Goal: Transaction & Acquisition: Purchase product/service

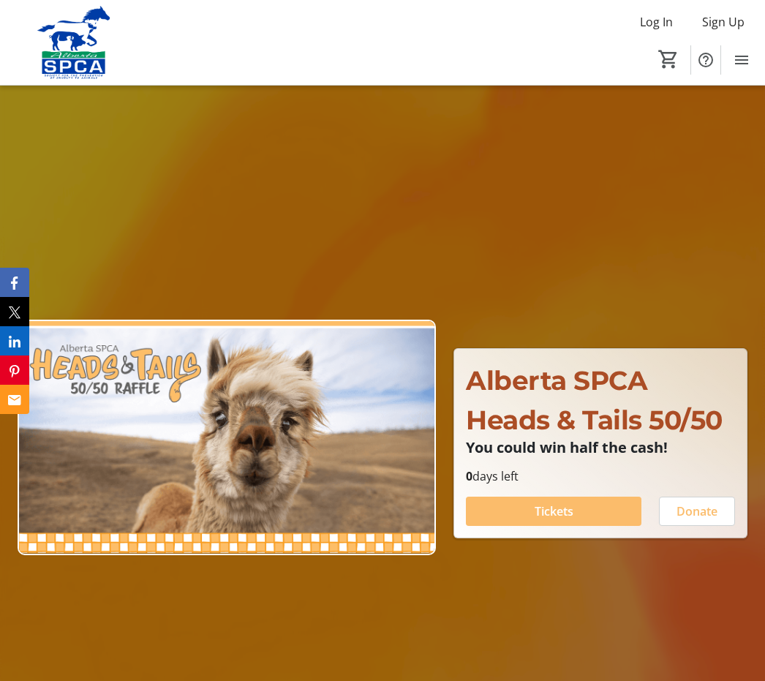
click at [268, 500] on img at bounding box center [227, 438] width 418 height 236
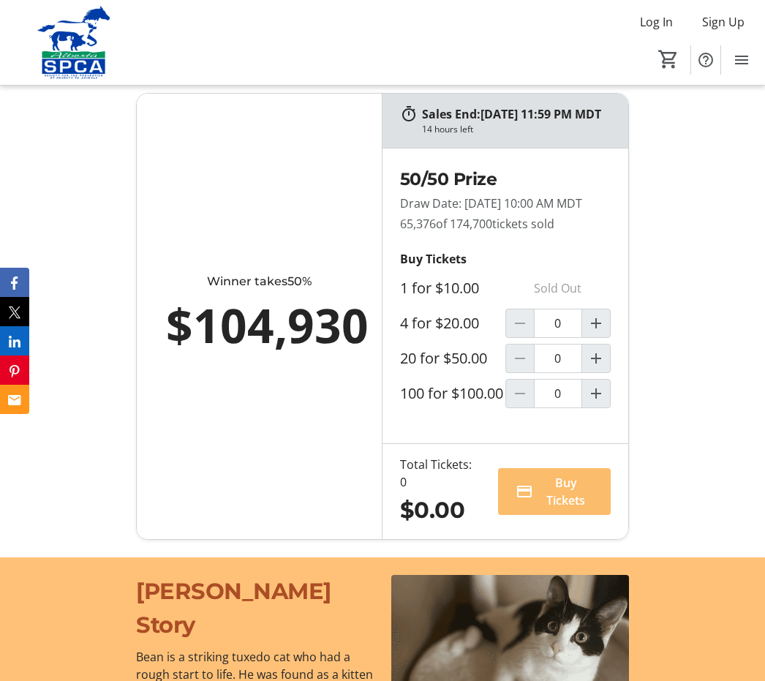
scroll to position [1161, 0]
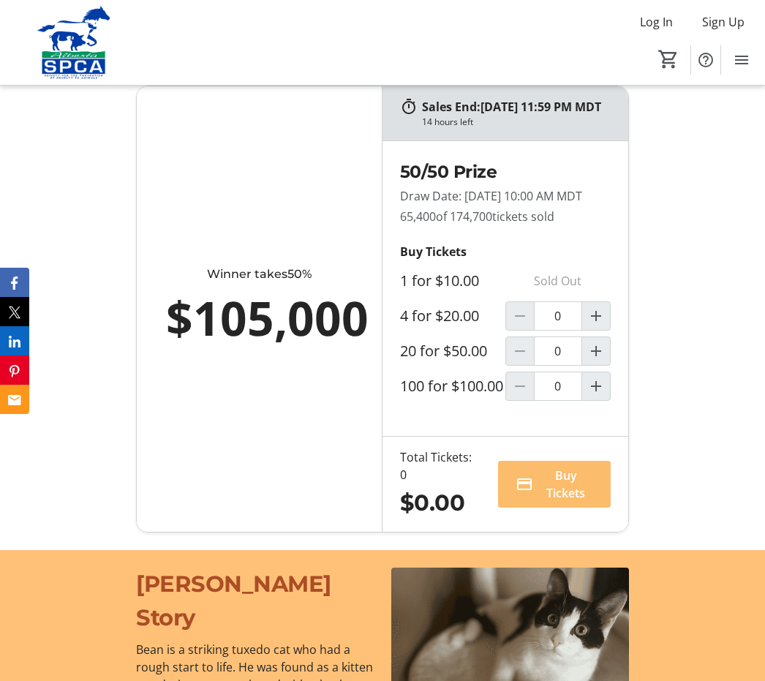
click at [595, 330] on span "Increment by one" at bounding box center [596, 316] width 28 height 28
type input "1"
click at [574, 502] on span "Buy Tickets" at bounding box center [567, 484] width 51 height 35
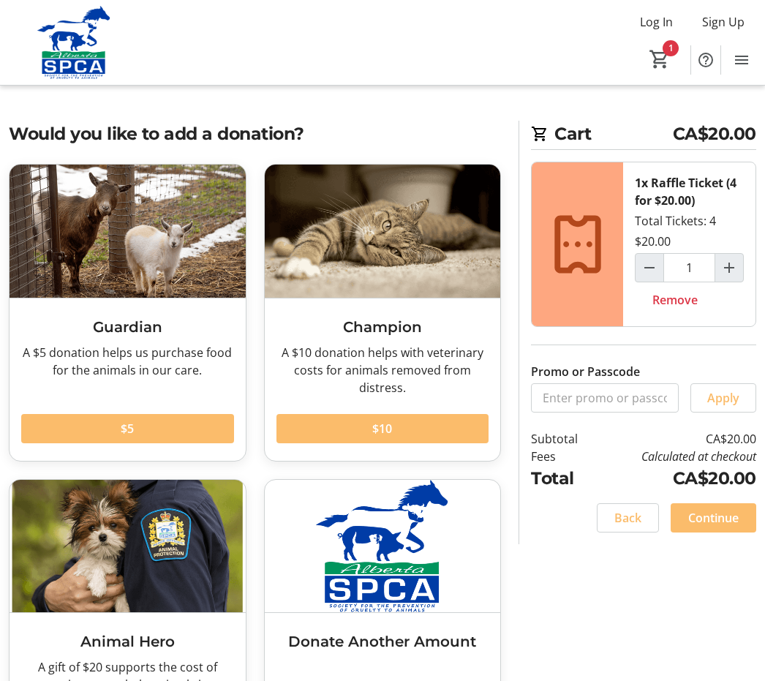
click at [724, 551] on div "Would you like to add a donation? Guardian A $5 donation helps us purchase food…" at bounding box center [382, 457] width 765 height 673
click at [711, 369] on div "Promo or Passcode Apply" at bounding box center [643, 388] width 225 height 50
click at [710, 520] on span "Continue" at bounding box center [713, 518] width 50 height 18
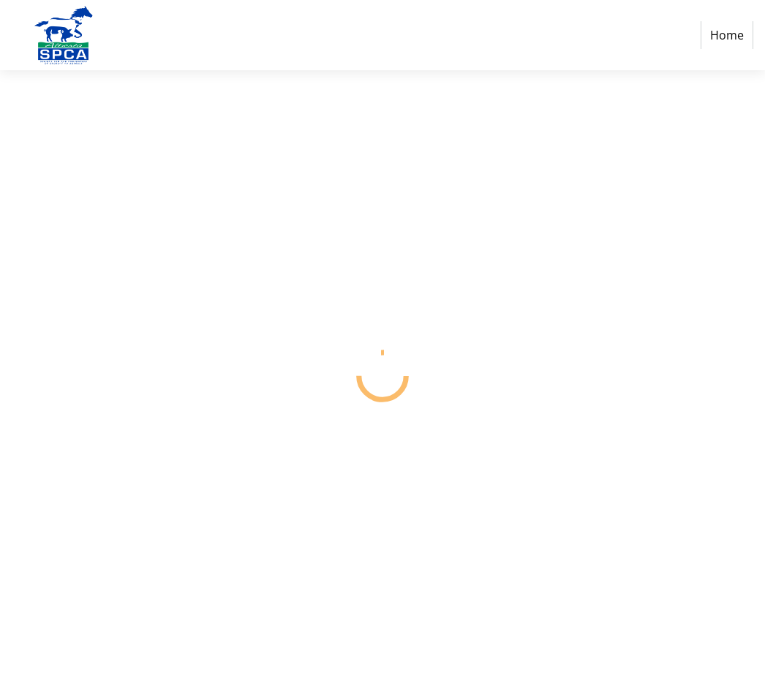
select select "CA"
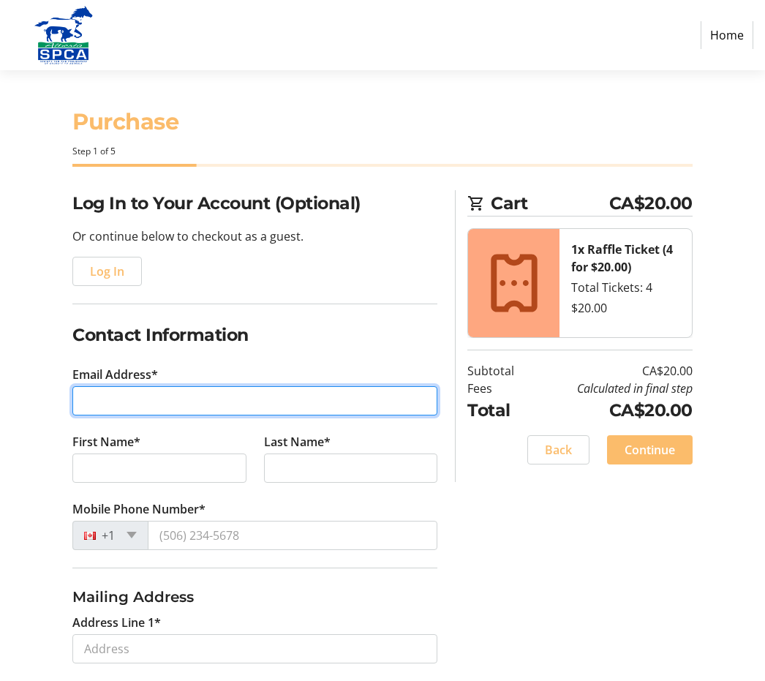
click at [210, 399] on input "Email Address*" at bounding box center [254, 400] width 365 height 29
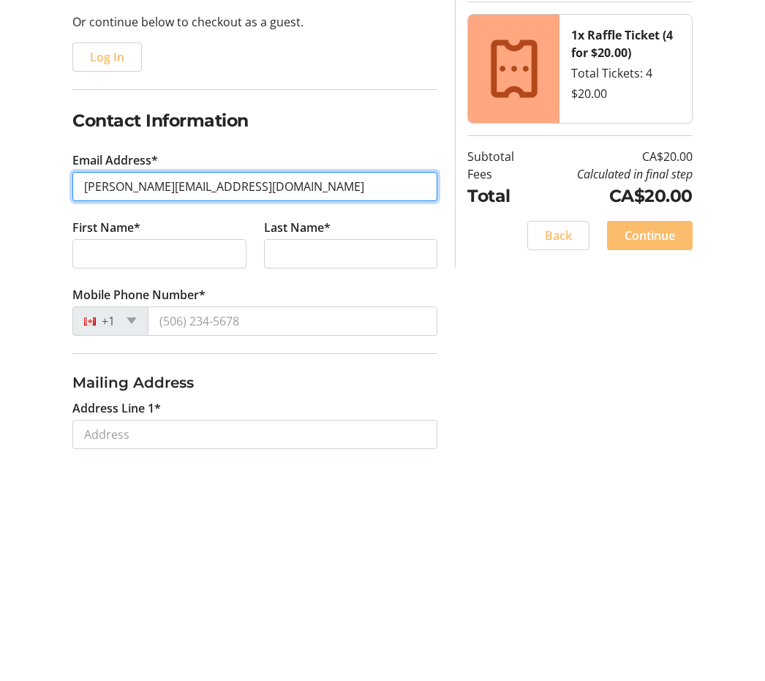
type input "[PERSON_NAME][EMAIL_ADDRESS][DOMAIN_NAME]"
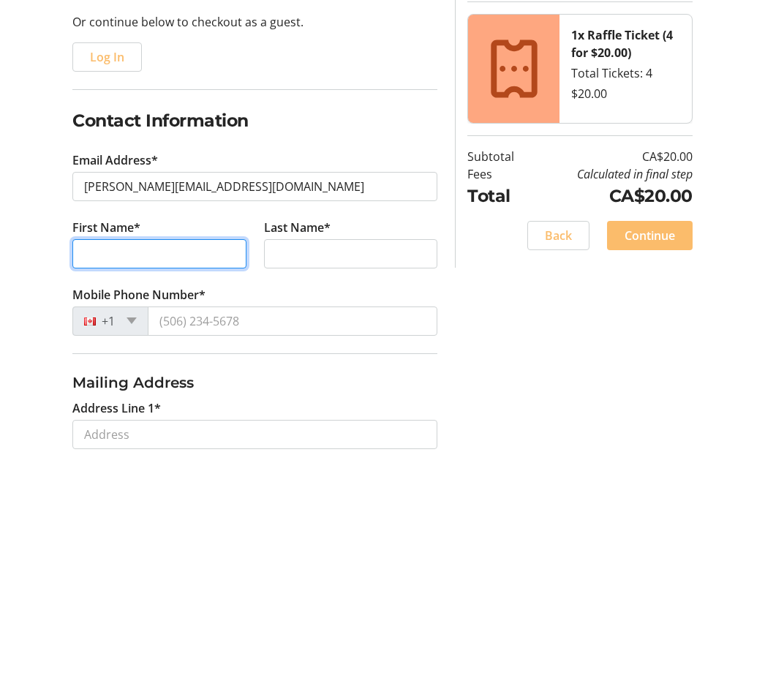
click at [217, 454] on input "First Name*" at bounding box center [159, 468] width 174 height 29
type input "[PERSON_NAME]"
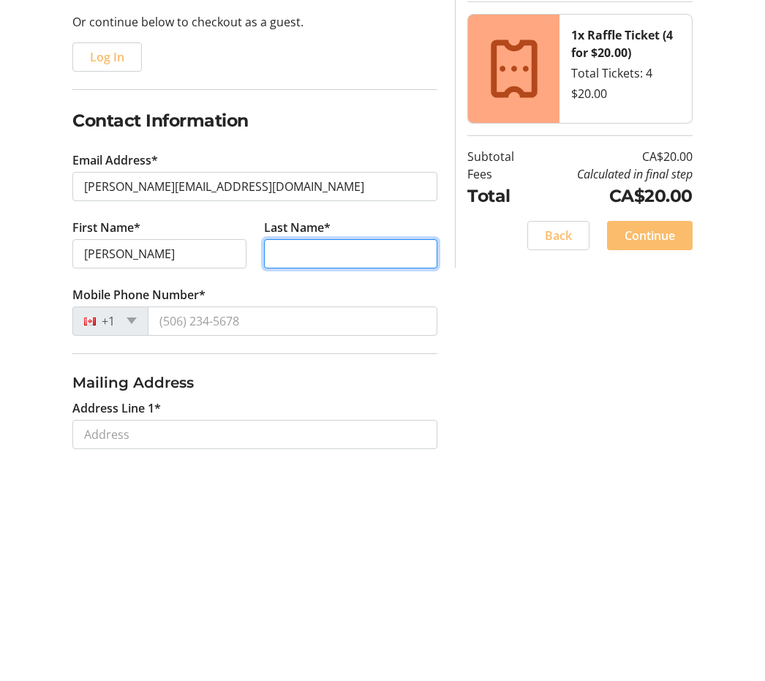
click at [342, 454] on input "Last Name*" at bounding box center [351, 468] width 174 height 29
type input "Goodkey"
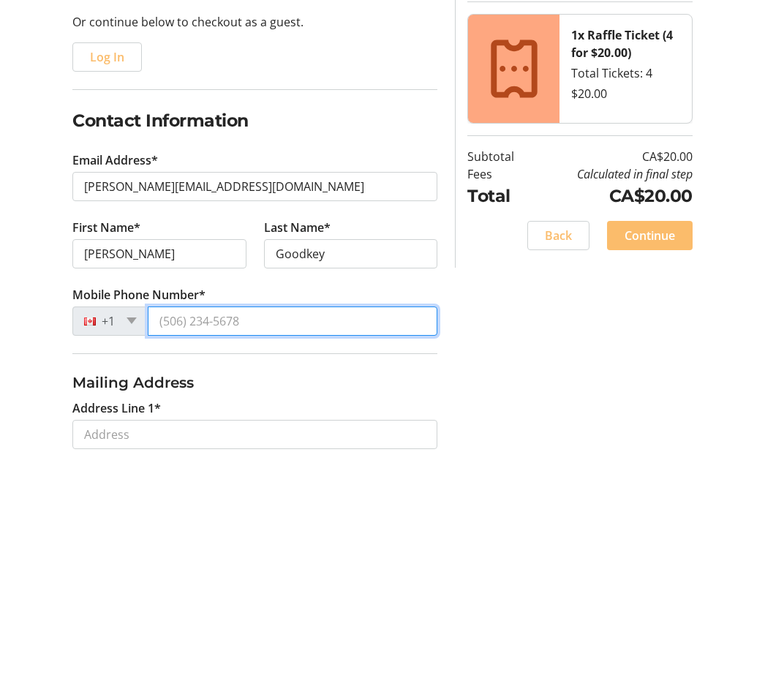
click at [259, 521] on input "Mobile Phone Number*" at bounding box center [293, 535] width 290 height 29
type input "[PHONE_NUMBER]"
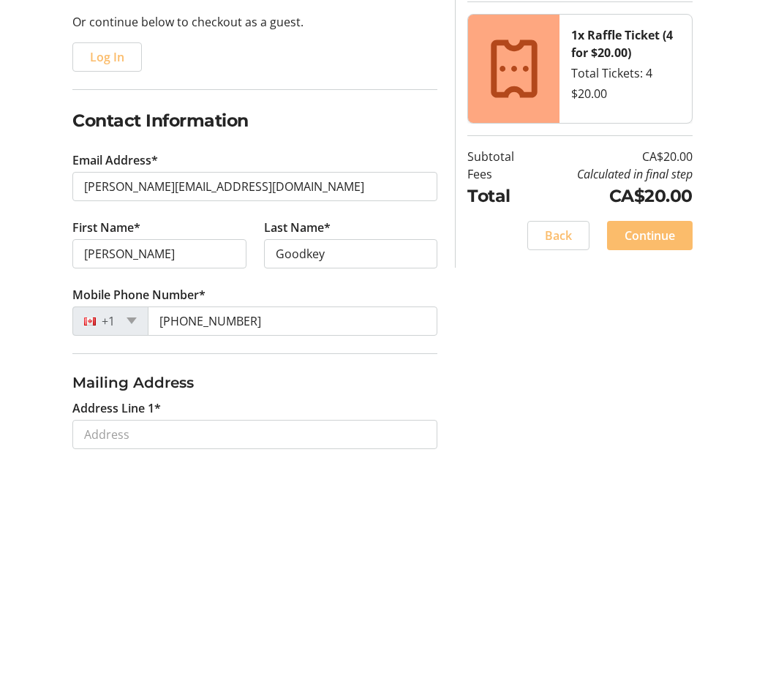
scroll to position [214, 0]
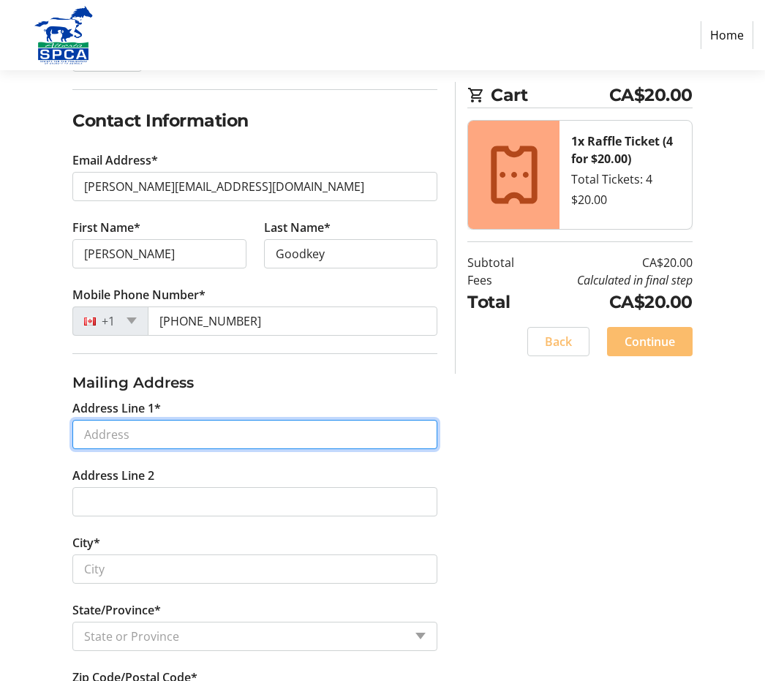
click at [255, 437] on input "Address Line 1*" at bounding box center [254, 434] width 365 height 29
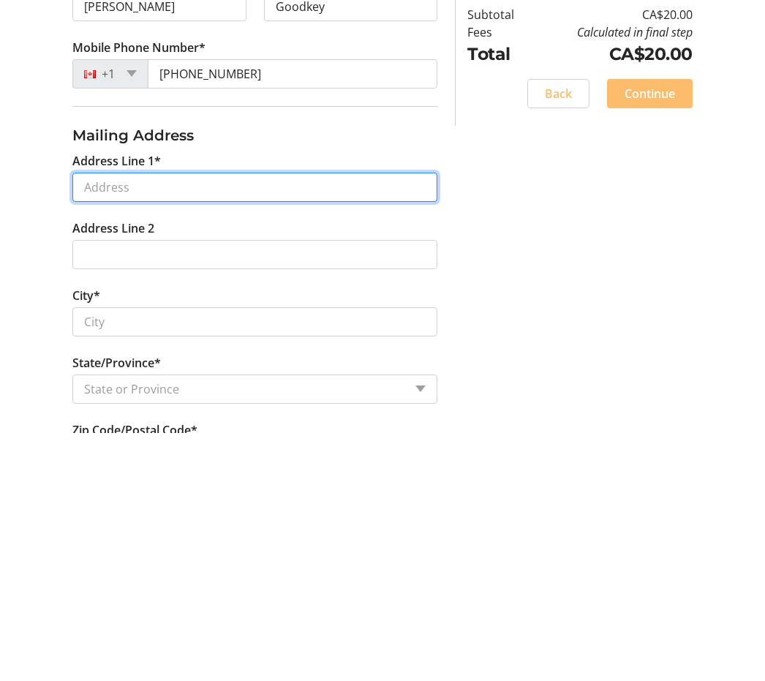
type input "[STREET_ADDRESS]"
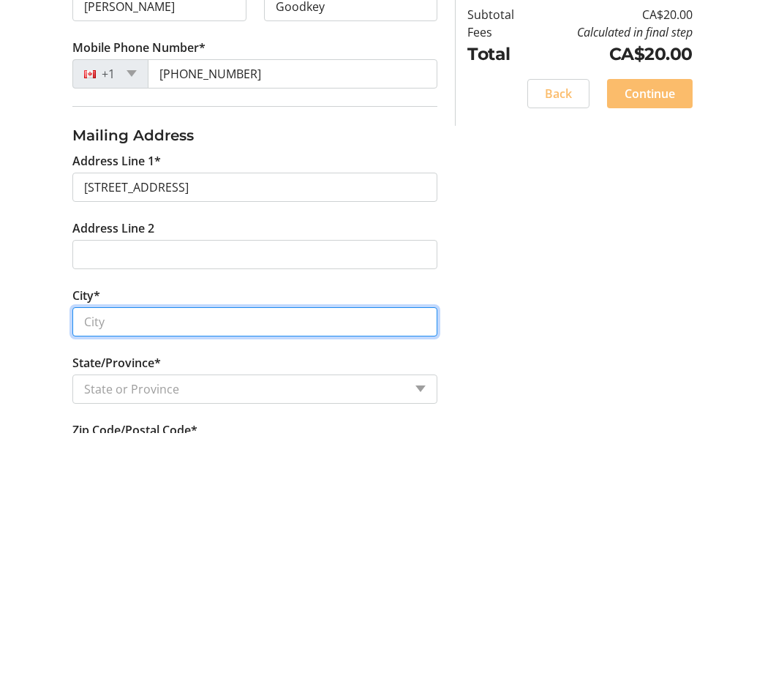
type input "[GEOGRAPHIC_DATA]"
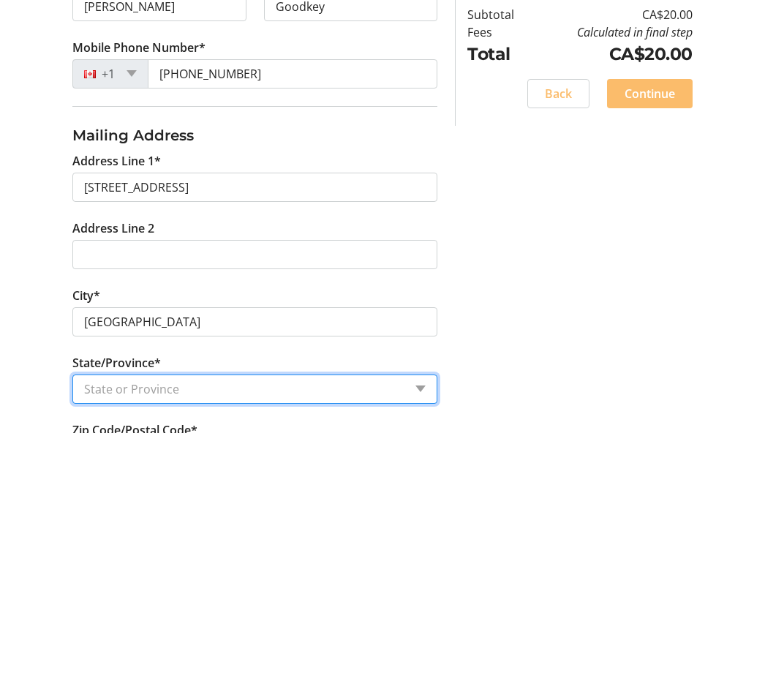
select select "AB"
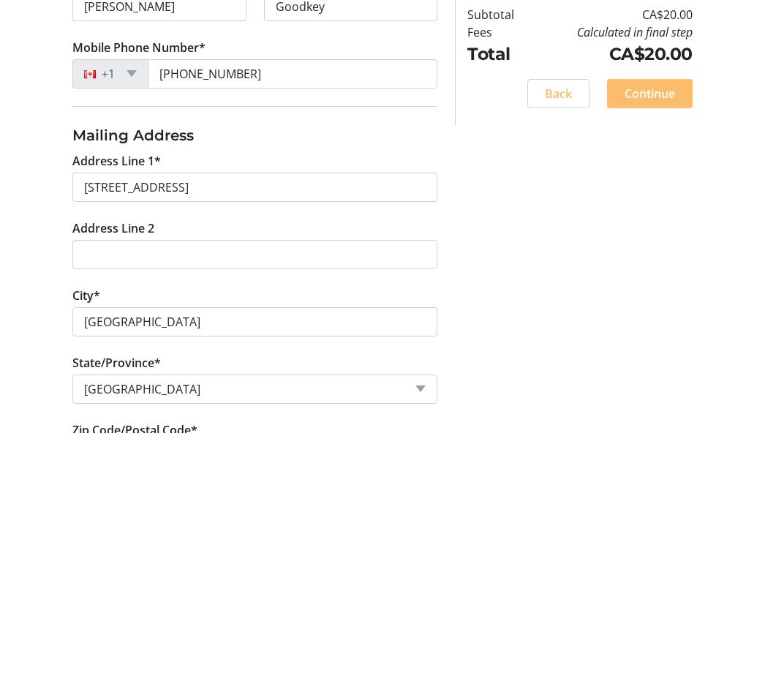
type input "T5E 1L7"
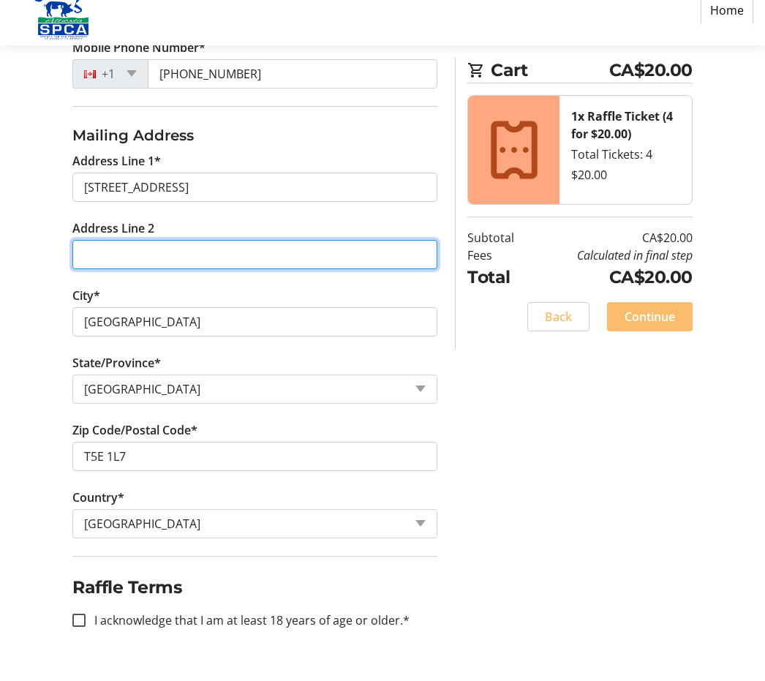
scroll to position [443, 0]
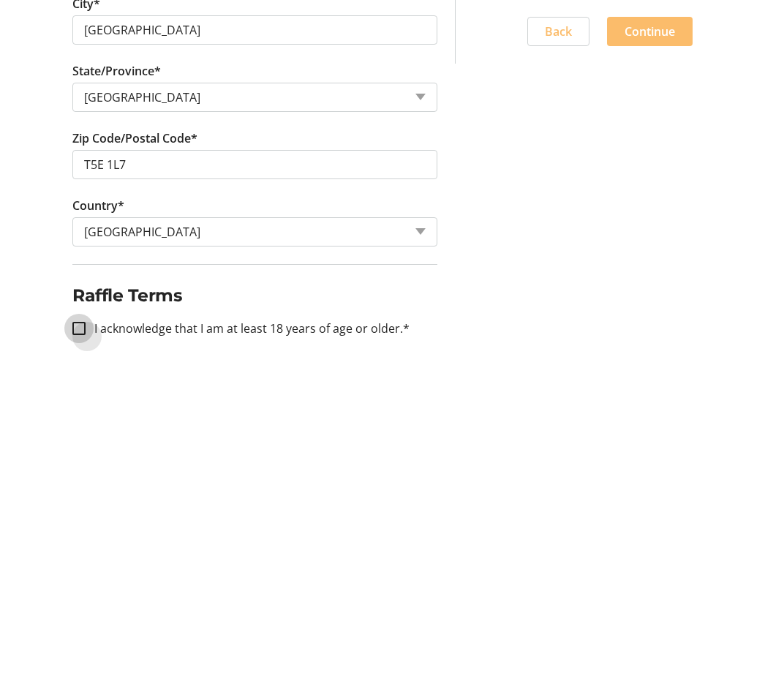
click at [86, 632] on input "I acknowledge that I am at least 18 years of age or older.*" at bounding box center [78, 638] width 13 height 13
checkbox input "true"
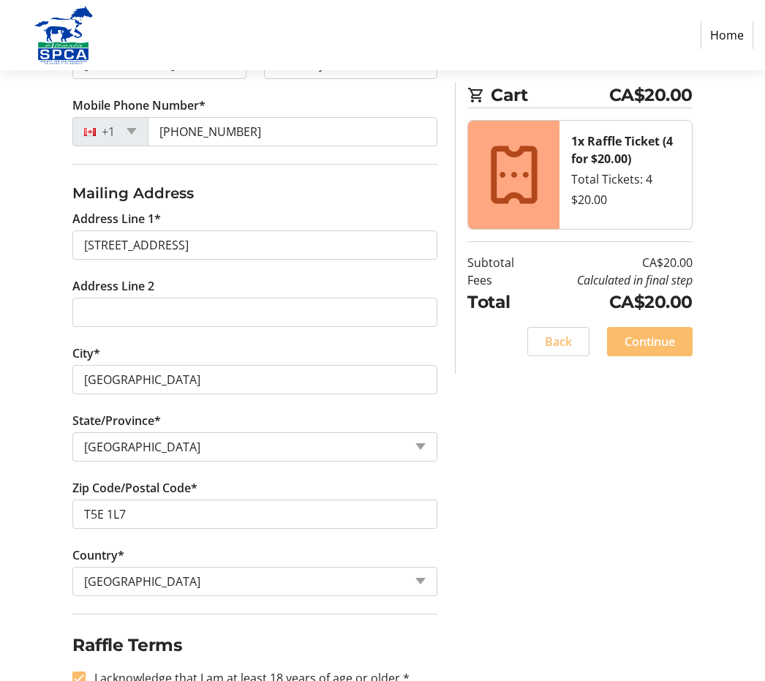
click at [650, 348] on span "Continue" at bounding box center [650, 342] width 50 height 18
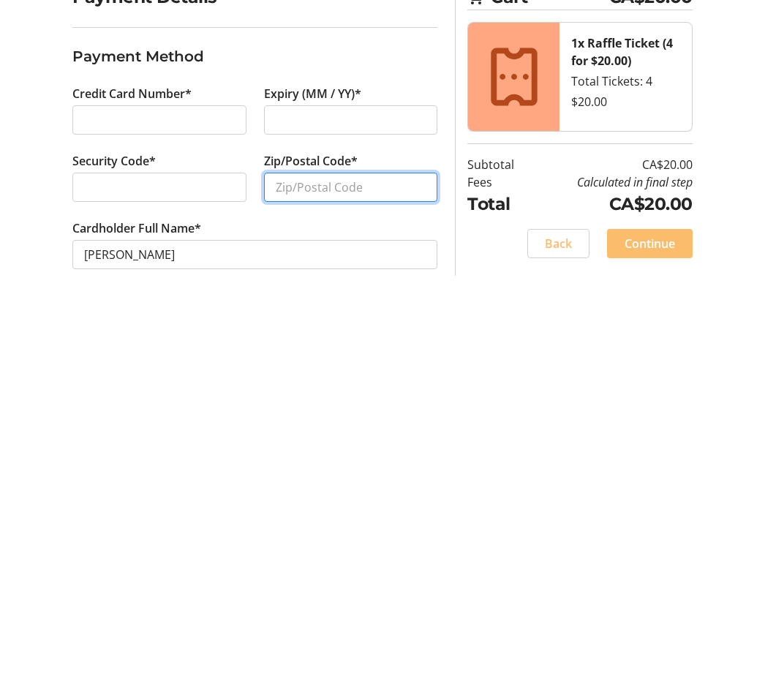
click at [348, 379] on input "Zip/Postal Code*" at bounding box center [351, 393] width 174 height 29
type input "T5E 1L7"
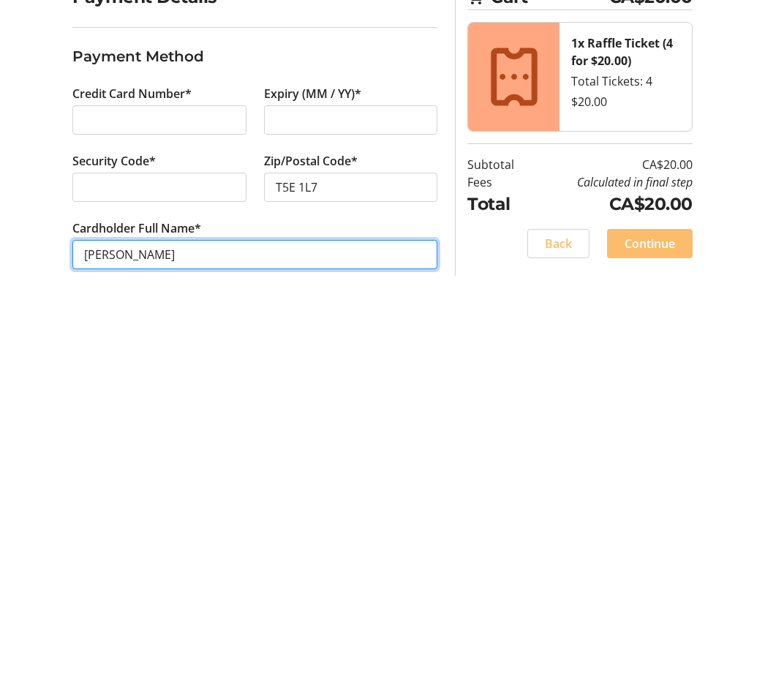
click at [112, 446] on input "[PERSON_NAME]" at bounding box center [254, 460] width 365 height 29
type input "[PERSON_NAME]"
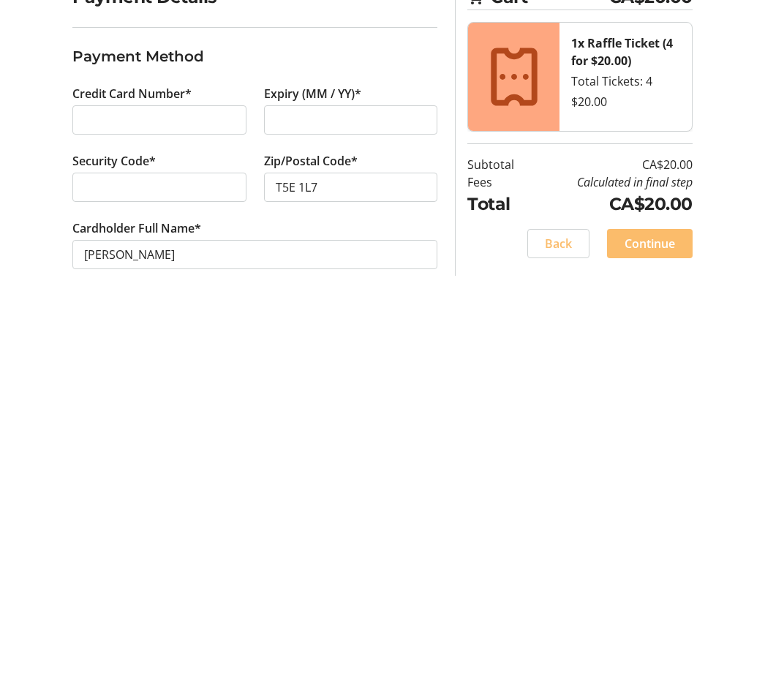
click at [653, 441] on span "Continue" at bounding box center [650, 450] width 50 height 18
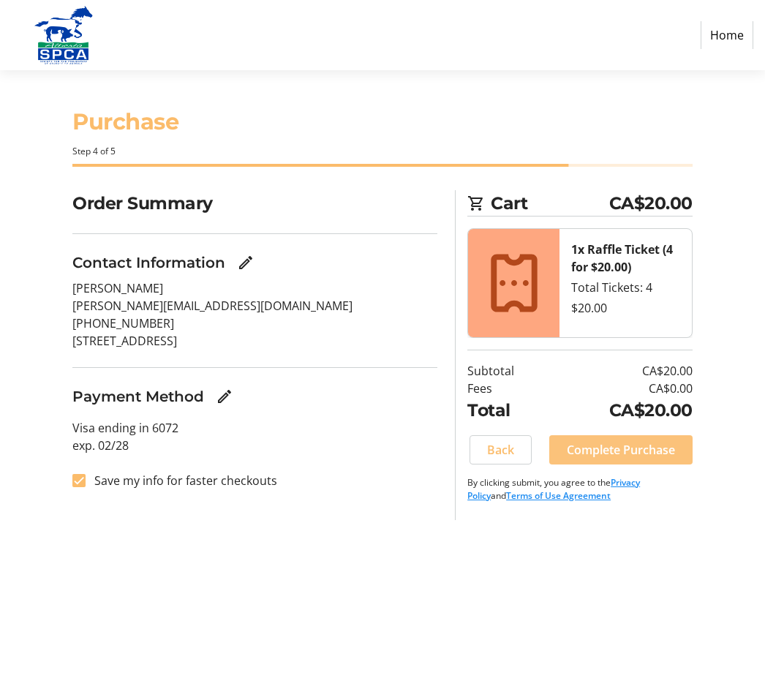
click at [625, 445] on span "Complete Purchase" at bounding box center [621, 450] width 108 height 18
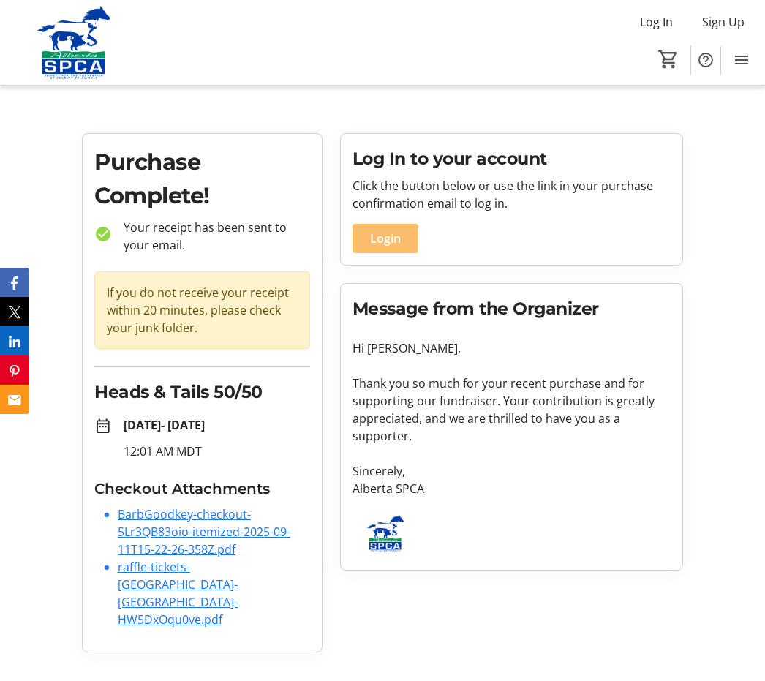
click at [196, 523] on link "BarbGoodkey-checkout-5Lr3QB83oio-itemized-2025-09-11T15-22-26-358Z.pdf" at bounding box center [204, 531] width 173 height 51
click at [180, 575] on link "raffle-tickets-[GEOGRAPHIC_DATA]-[GEOGRAPHIC_DATA]-HW5DxOqu0ve.pdf" at bounding box center [178, 593] width 120 height 69
